Goal: Information Seeking & Learning: Learn about a topic

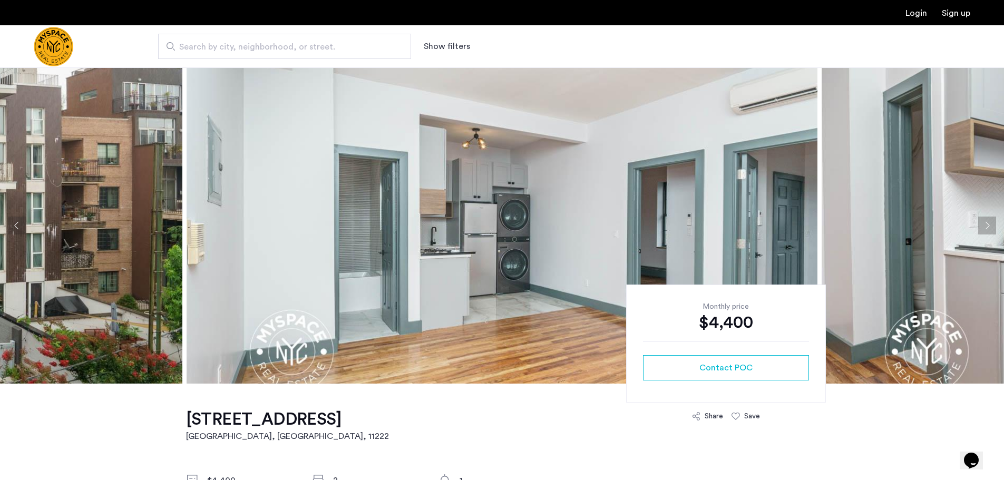
click at [988, 225] on button "Next apartment" at bounding box center [987, 226] width 18 height 18
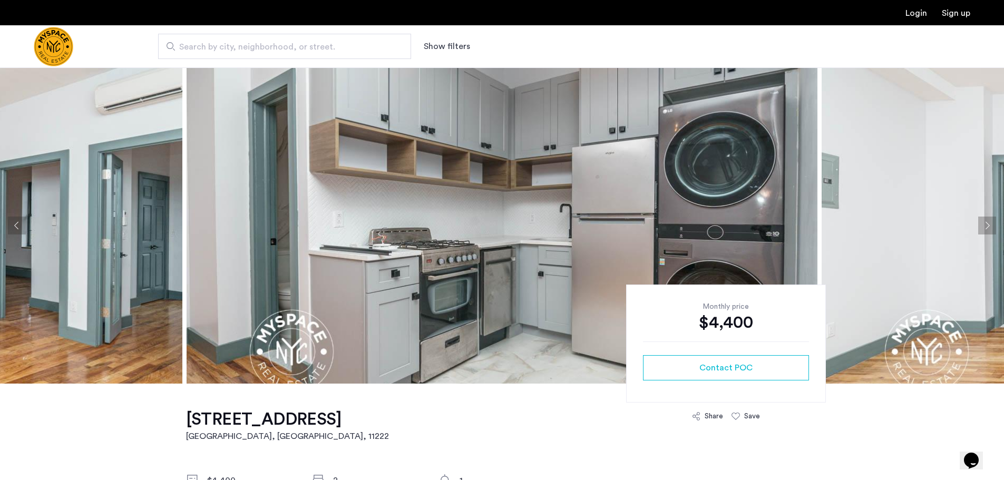
click at [988, 225] on button "Next apartment" at bounding box center [987, 226] width 18 height 18
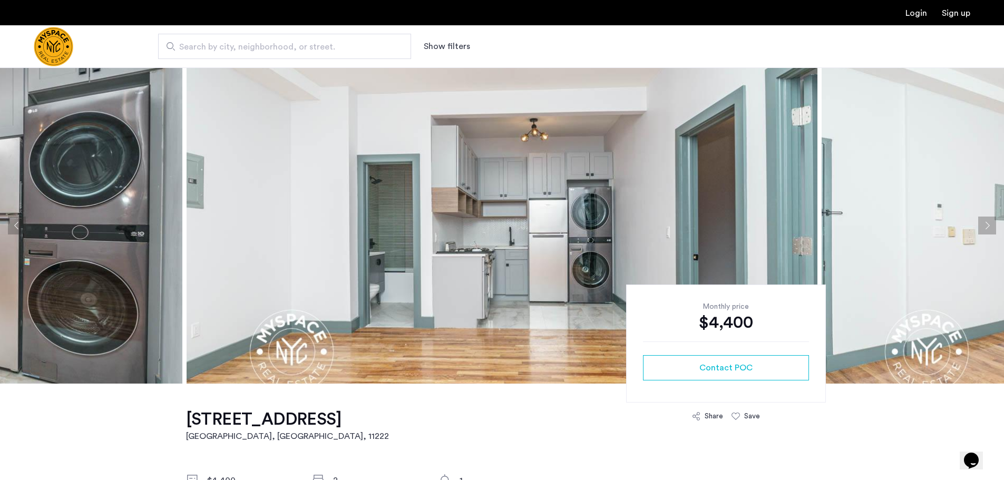
click at [985, 225] on button "Next apartment" at bounding box center [987, 226] width 18 height 18
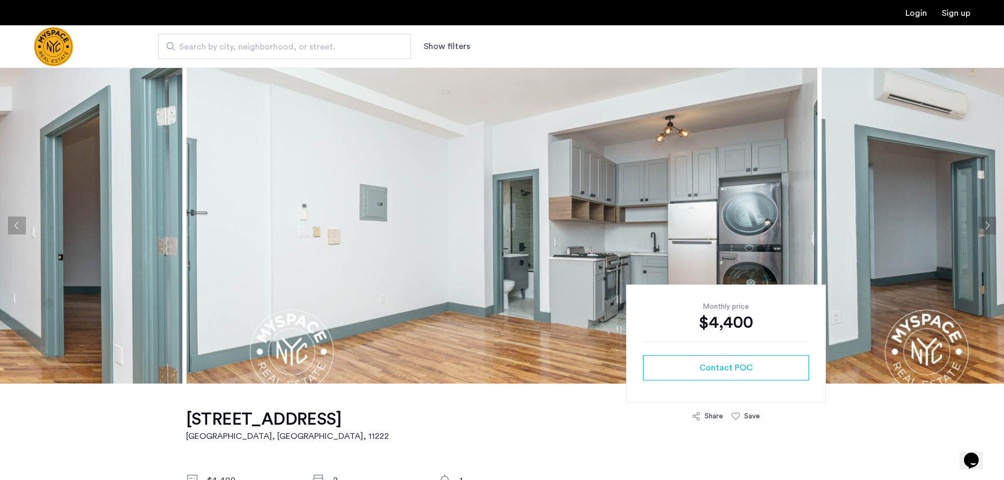
click at [985, 225] on button "Next apartment" at bounding box center [987, 226] width 18 height 18
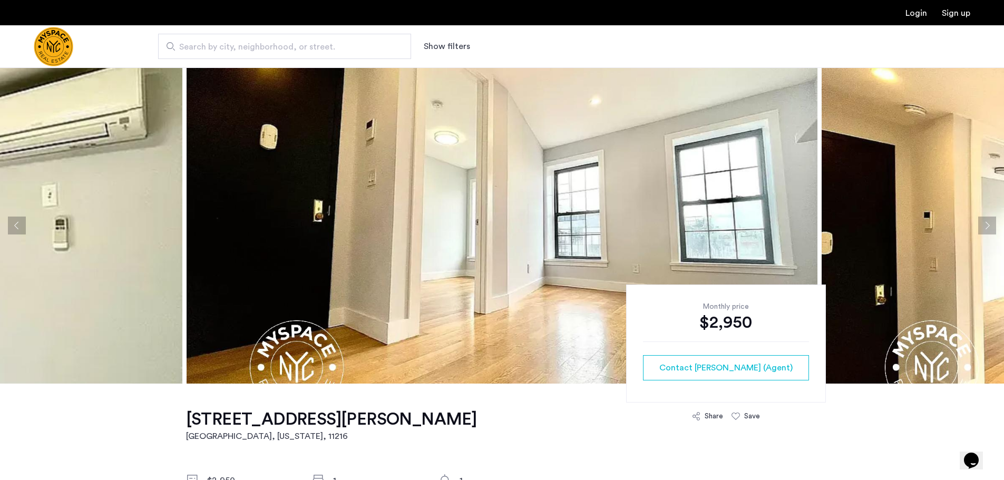
click at [992, 226] on button "Next apartment" at bounding box center [987, 226] width 18 height 18
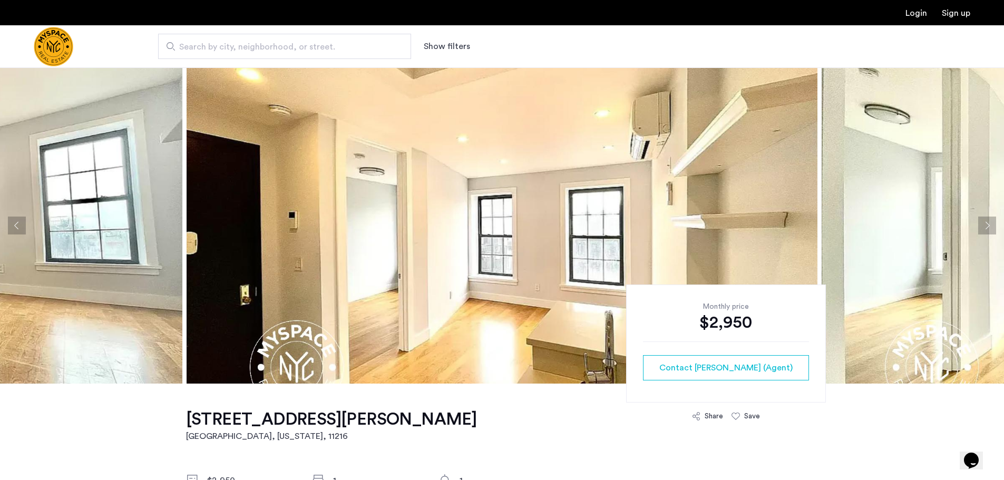
click at [992, 226] on button "Next apartment" at bounding box center [987, 226] width 18 height 18
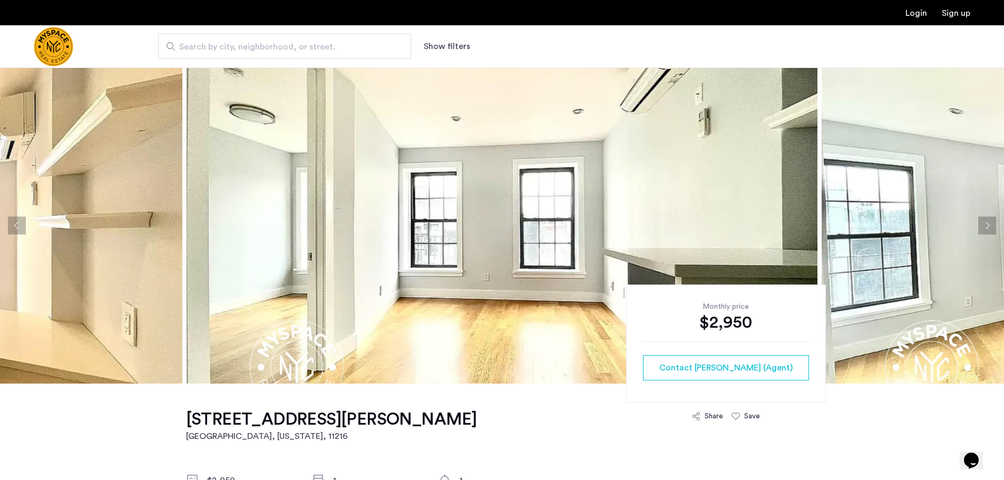
click at [989, 229] on button "Next apartment" at bounding box center [987, 226] width 18 height 18
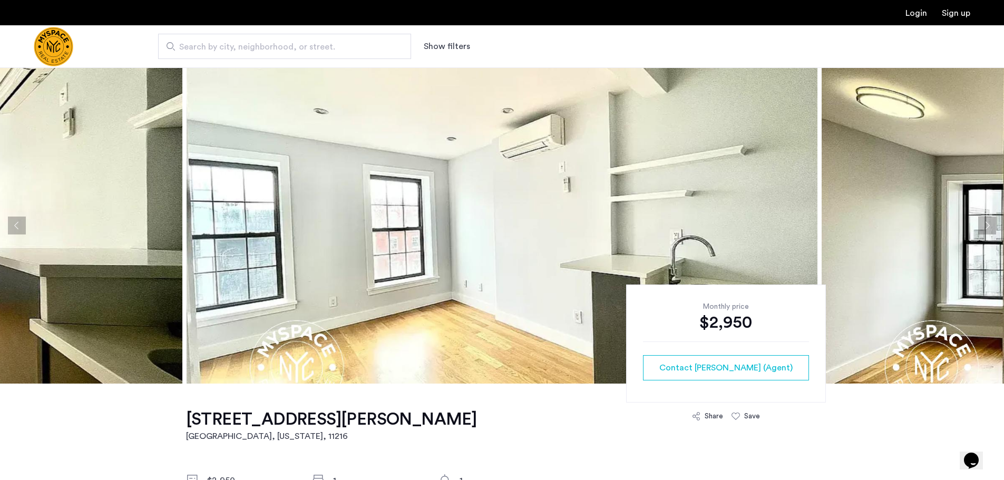
click at [989, 229] on button "Next apartment" at bounding box center [987, 226] width 18 height 18
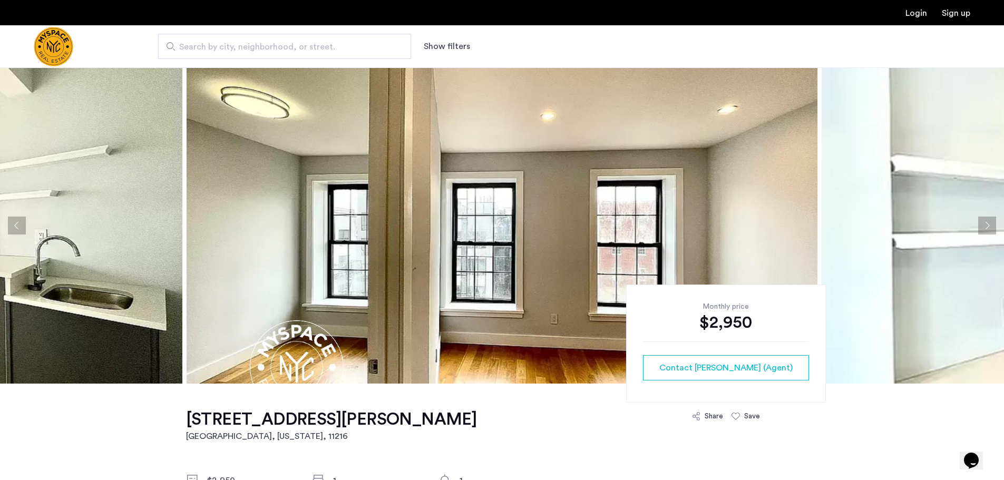
click at [989, 229] on button "Next apartment" at bounding box center [987, 226] width 18 height 18
